Goal: Task Accomplishment & Management: Use online tool/utility

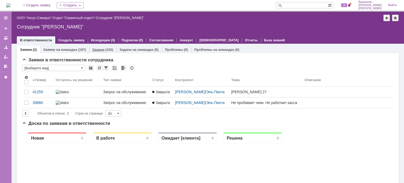
click at [106, 51] on div "(102)" at bounding box center [109, 50] width 8 height 4
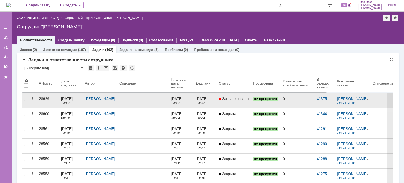
click at [208, 98] on div "[DATE] 13:02" at bounding box center [202, 100] width 13 height 8
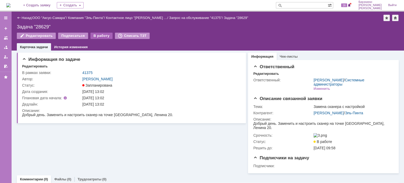
click at [96, 35] on div "В работу" at bounding box center [101, 36] width 22 height 6
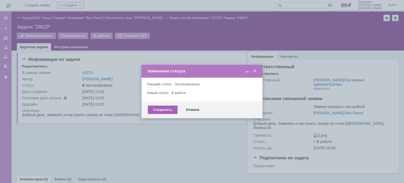
click at [166, 111] on div "Сохранить" at bounding box center [163, 109] width 30 height 8
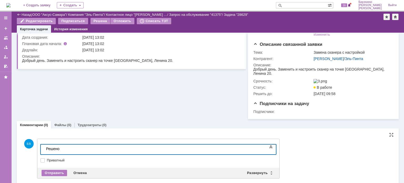
scroll to position [46, 0]
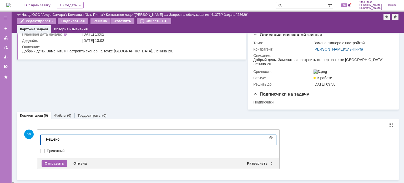
click at [55, 164] on div "Отправить" at bounding box center [54, 163] width 25 height 6
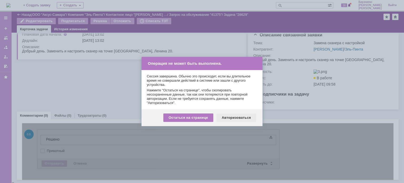
drag, startPoint x: 231, startPoint y: 117, endPoint x: 234, endPoint y: 119, distance: 3.1
click at [231, 117] on div "Авторизоваться" at bounding box center [236, 117] width 40 height 8
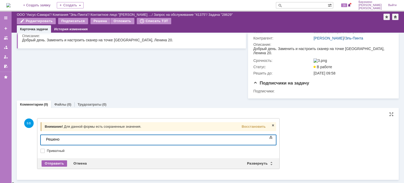
click at [58, 162] on div "Отправить" at bounding box center [54, 163] width 25 height 6
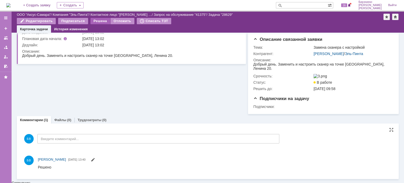
click at [103, 20] on div "Решена" at bounding box center [100, 21] width 20 height 6
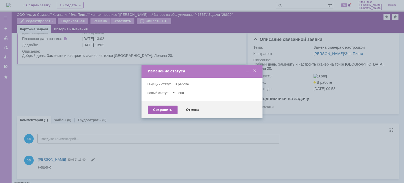
click at [156, 108] on div "Сохранить" at bounding box center [163, 109] width 30 height 8
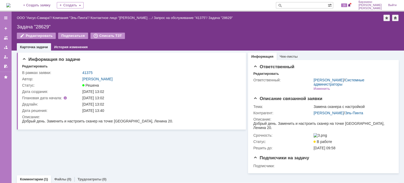
click at [9, 6] on img at bounding box center [8, 5] width 4 height 4
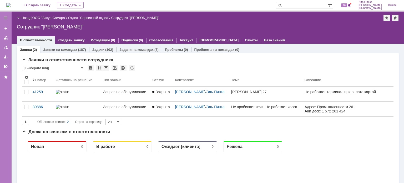
click at [126, 48] on link "Задачи на командах" at bounding box center [136, 50] width 34 height 4
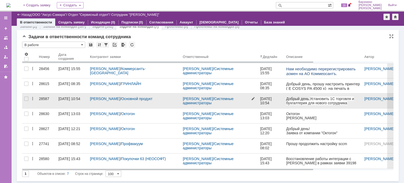
scroll to position [5, 0]
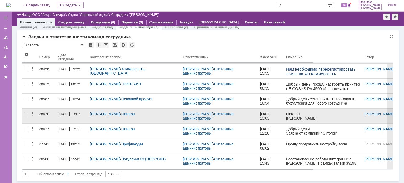
click at [135, 120] on div "[PERSON_NAME] / Октогон" at bounding box center [134, 116] width 93 height 15
click at [143, 117] on div "[PERSON_NAME] / Октогон" at bounding box center [134, 116] width 93 height 15
click at [61, 116] on div "[DATE] 13:03" at bounding box center [69, 114] width 22 height 4
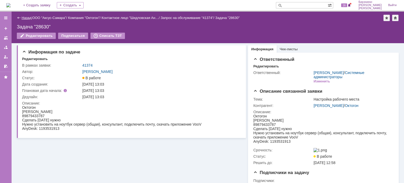
click at [26, 16] on link "Назад" at bounding box center [27, 18] width 10 height 4
